Goal: Task Accomplishment & Management: Manage account settings

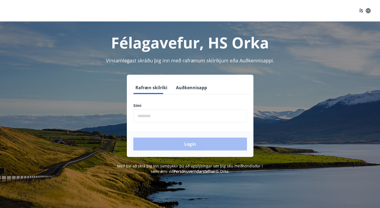
click at [152, 117] on input "phone" at bounding box center [190, 115] width 114 height 13
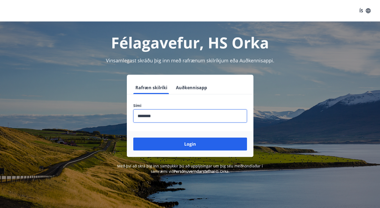
type input "********"
click at [133, 137] on button "Login" at bounding box center [190, 143] width 114 height 13
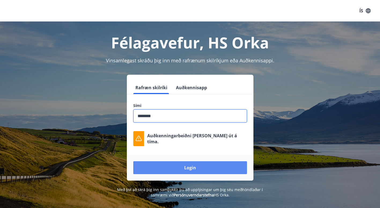
click at [185, 166] on button "Login" at bounding box center [190, 167] width 114 height 13
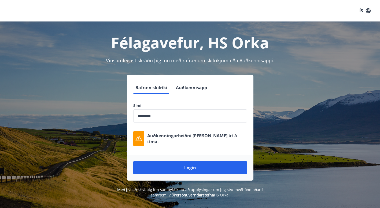
click at [168, 128] on div "Sími ​ Auðkenningarbeiðni [PERSON_NAME] út á tíma." at bounding box center [190, 124] width 127 height 43
click at [195, 113] on input "phone" at bounding box center [190, 115] width 114 height 13
click at [198, 102] on form "Rafræn skilríki Auðkennisapp Sími ​ Auðkenningarbeiðni [PERSON_NAME] út á tíma.…" at bounding box center [190, 130] width 127 height 99
